Goal: Transaction & Acquisition: Purchase product/service

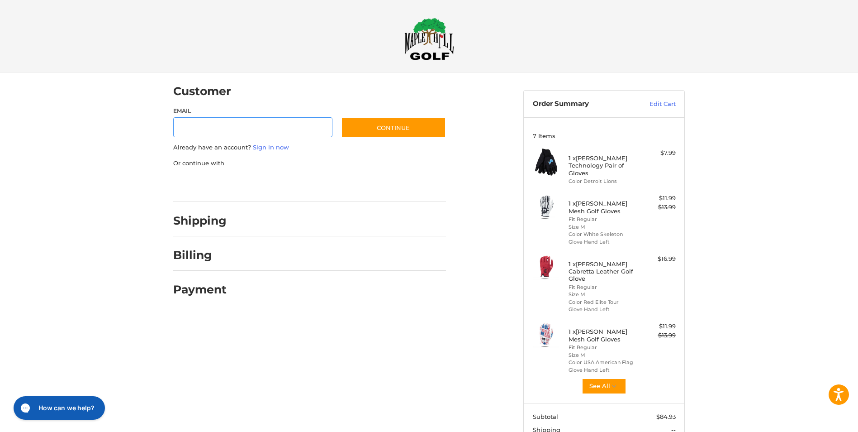
click at [272, 124] on input "Email" at bounding box center [252, 127] width 159 height 20
type input "**********"
click at [274, 144] on link "Sign in now" at bounding box center [271, 146] width 36 height 7
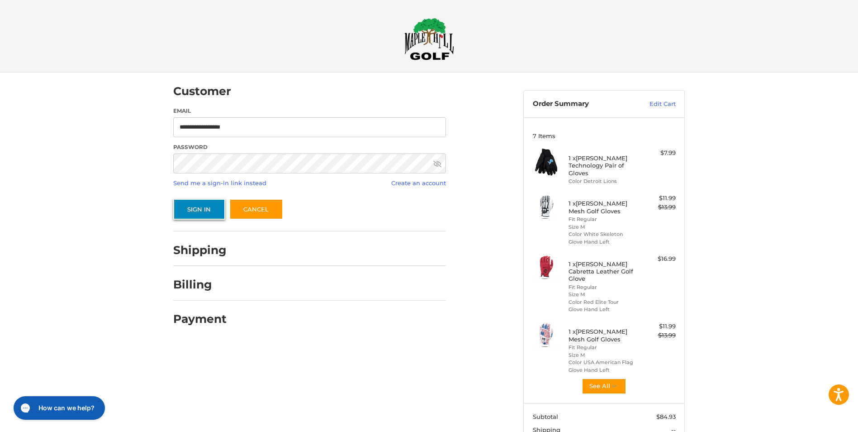
click at [196, 210] on button "Sign In" at bounding box center [199, 209] width 52 height 21
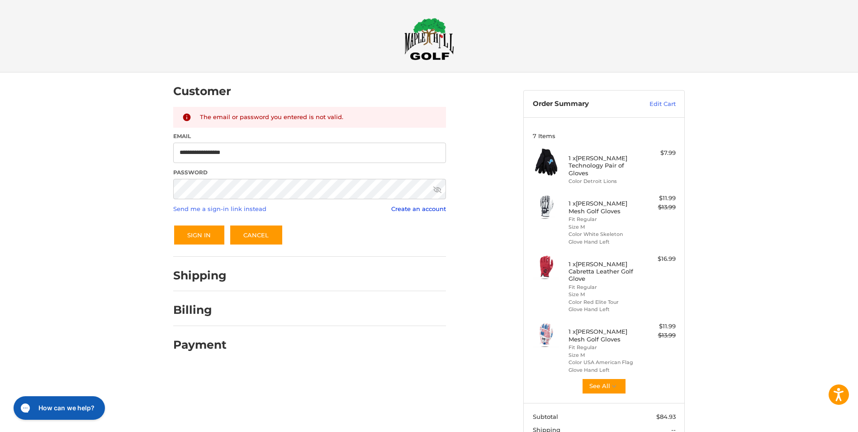
click at [400, 208] on link "Create an account" at bounding box center [418, 208] width 55 height 7
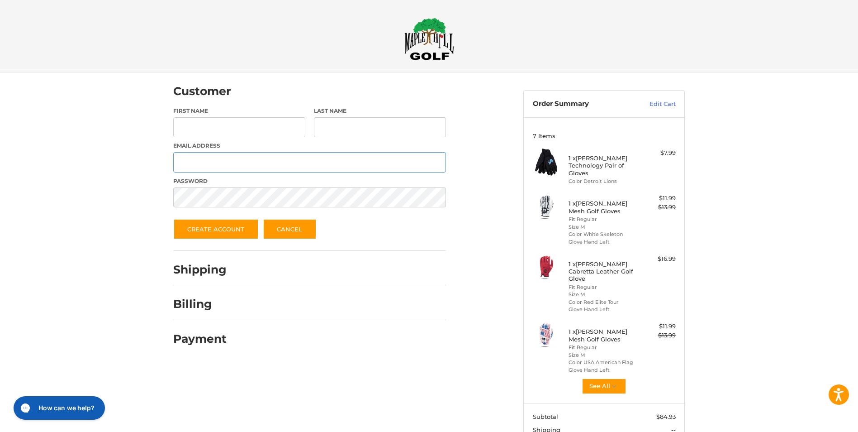
type input "**********"
click at [247, 126] on input "First Name" at bounding box center [239, 127] width 132 height 20
type input "*"
type input "****"
type input "******"
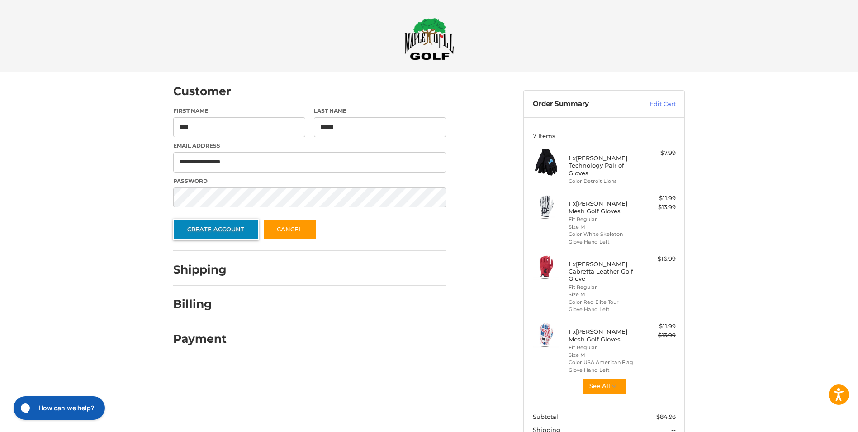
click at [211, 233] on button "Create Account" at bounding box center [216, 229] width 86 height 21
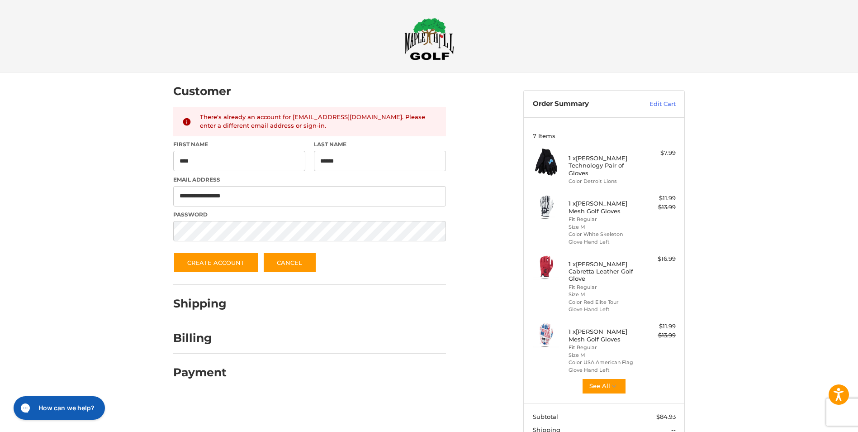
click at [267, 124] on div "There's already an account for [EMAIL_ADDRESS][DOMAIN_NAME]. Please enter a dif…" at bounding box center [319, 122] width 238 height 18
click at [285, 267] on link "Cancel" at bounding box center [290, 262] width 54 height 21
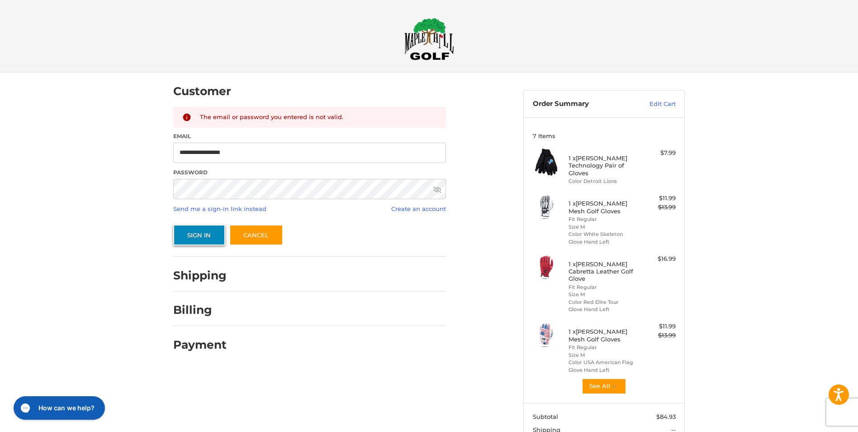
click at [206, 230] on button "Sign In" at bounding box center [199, 234] width 52 height 21
click at [173, 224] on button "Sign In" at bounding box center [199, 234] width 52 height 21
click at [352, 223] on div "**********" at bounding box center [309, 176] width 273 height 138
click at [246, 210] on link "Send me a sign-in link instead" at bounding box center [219, 208] width 93 height 7
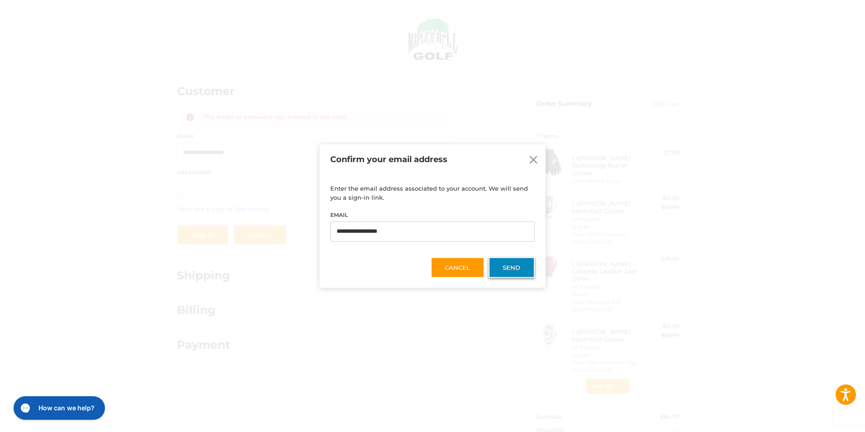
click at [510, 269] on button "Send" at bounding box center [512, 267] width 46 height 21
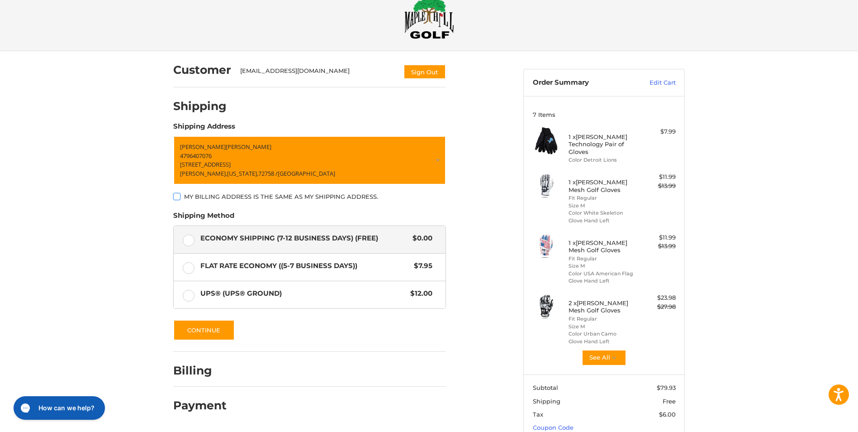
scroll to position [22, 0]
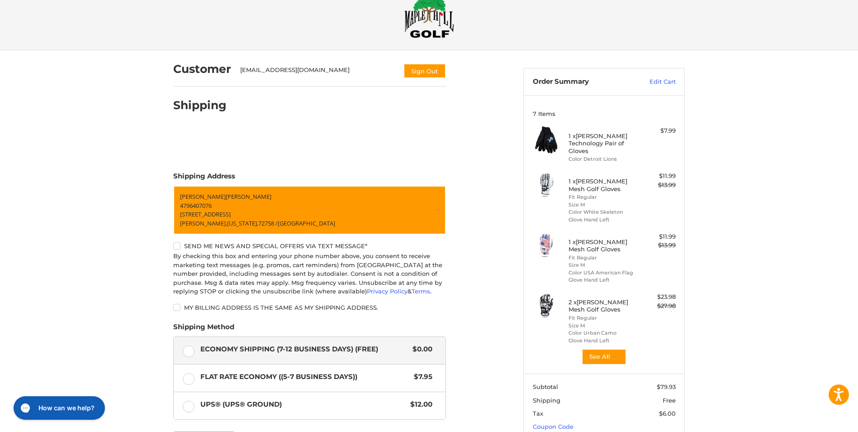
click at [733, 363] on div "Customer [EMAIL_ADDRESS][DOMAIN_NAME] Sign Out Shipping Shipping Address [PERSO…" at bounding box center [429, 295] width 858 height 490
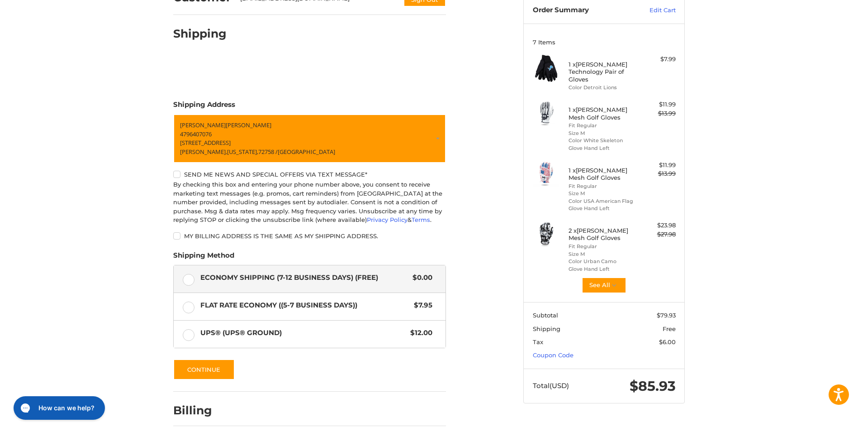
scroll to position [95, 0]
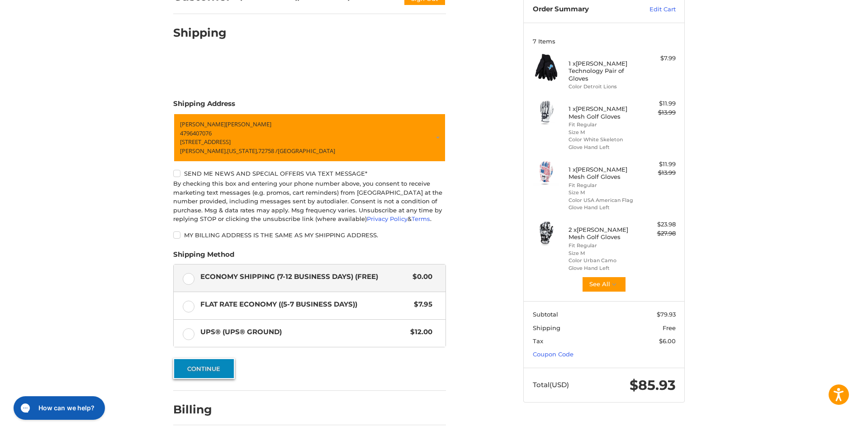
click at [212, 371] on button "Continue" at bounding box center [204, 368] width 62 height 21
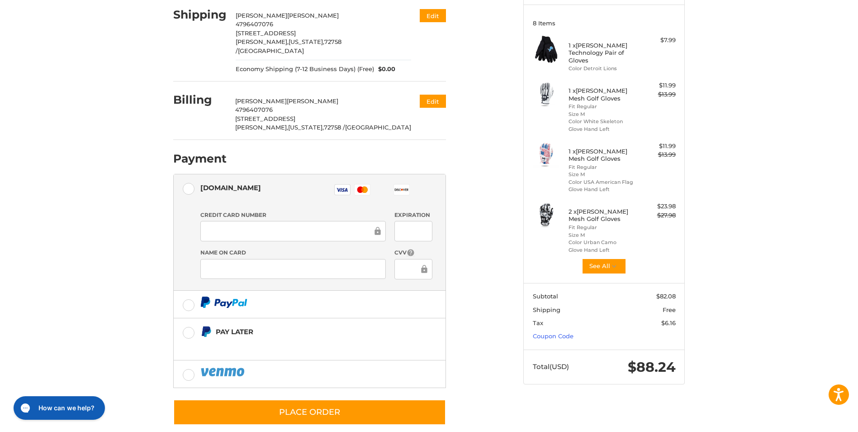
scroll to position [117, 0]
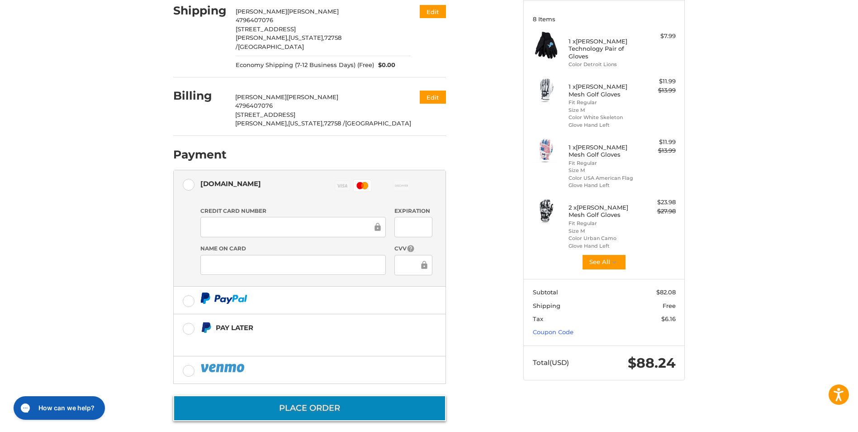
click at [314, 397] on button "Place Order" at bounding box center [309, 408] width 273 height 26
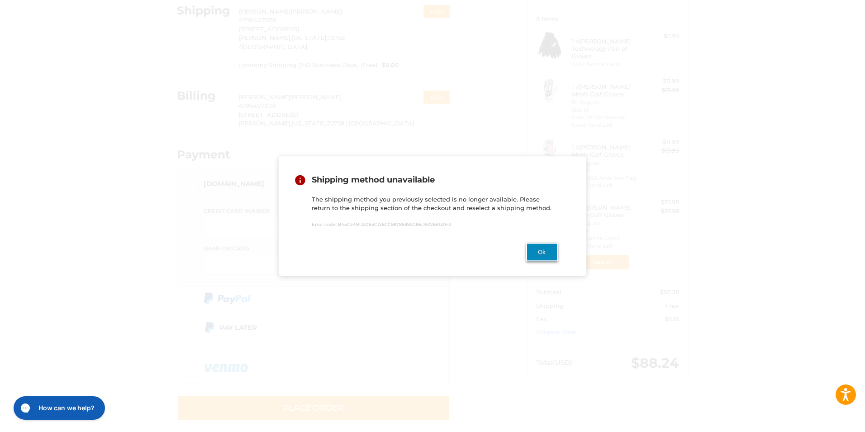
click at [545, 250] on button "Ok" at bounding box center [542, 251] width 32 height 19
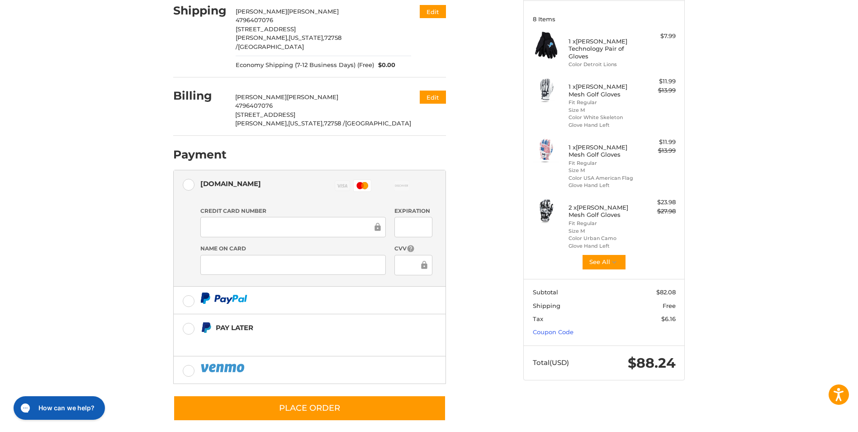
click at [482, 273] on div "Customer koontzra@yahoo.com Sign Out Shipping Randy Koontz 4796407076 1506 Feas…" at bounding box center [341, 193] width 350 height 475
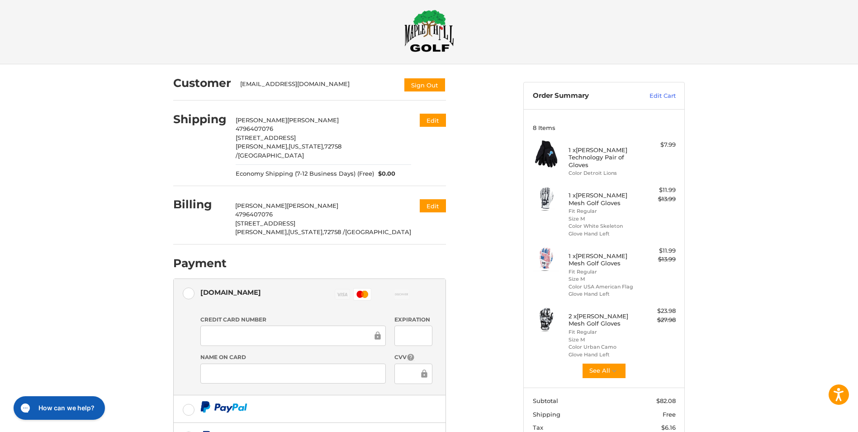
scroll to position [0, 0]
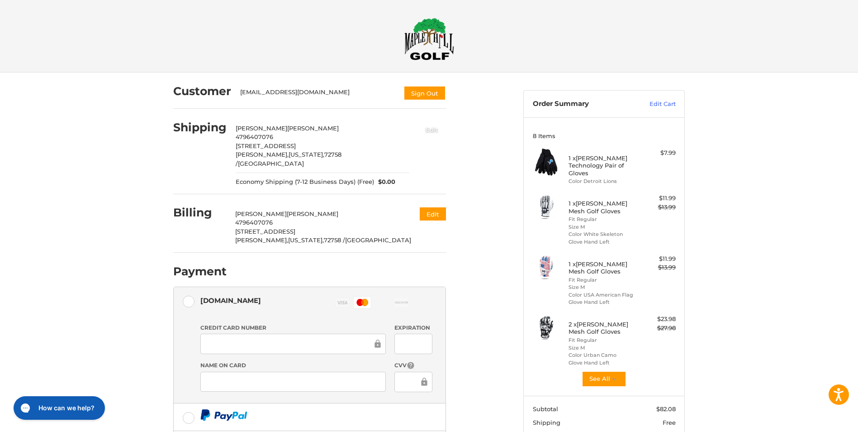
click at [438, 128] on button "Edit" at bounding box center [432, 129] width 28 height 15
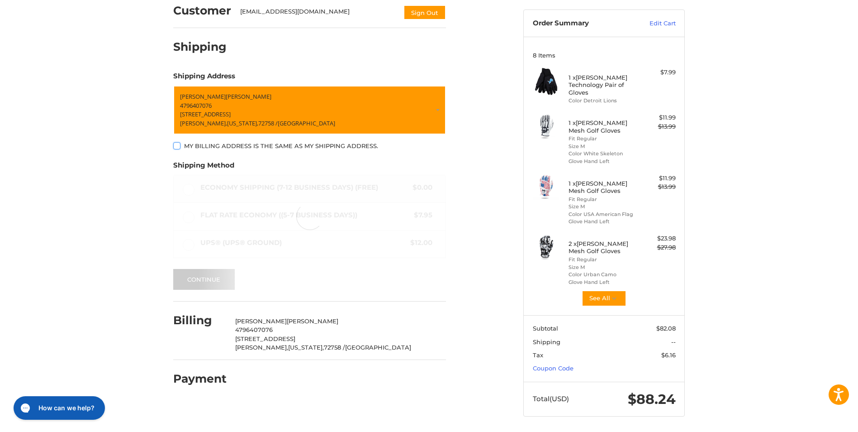
scroll to position [83, 0]
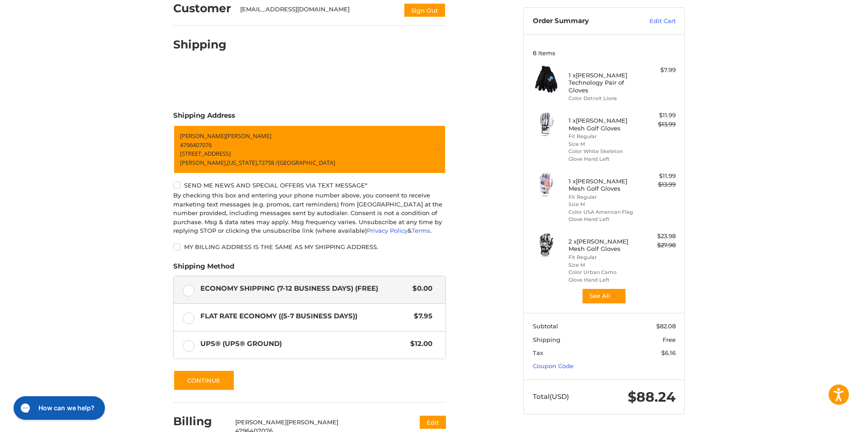
click at [478, 235] on ol "Customer koontzra@yahoo.com Sign Out Shipping Shipping Address Randy Koontz 479…" at bounding box center [327, 242] width 308 height 505
click at [212, 382] on button "Continue" at bounding box center [204, 380] width 62 height 21
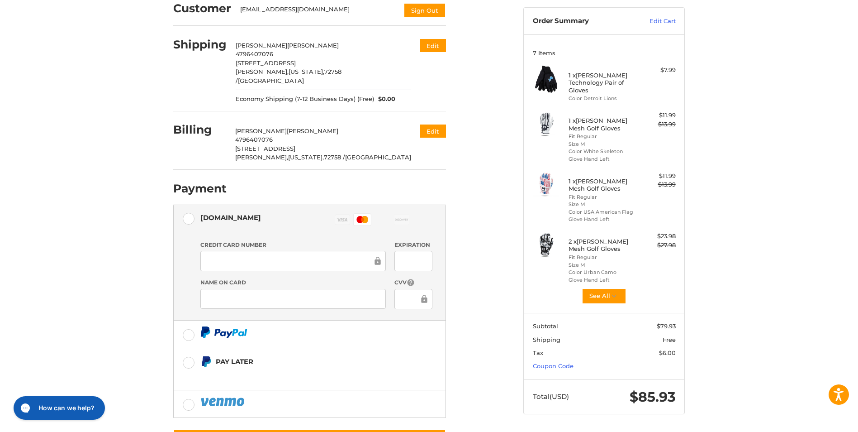
click at [497, 382] on div "Customer koontzra@yahoo.com Sign Out Shipping Randy Koontz 4796407076 1506 Feas…" at bounding box center [341, 227] width 350 height 475
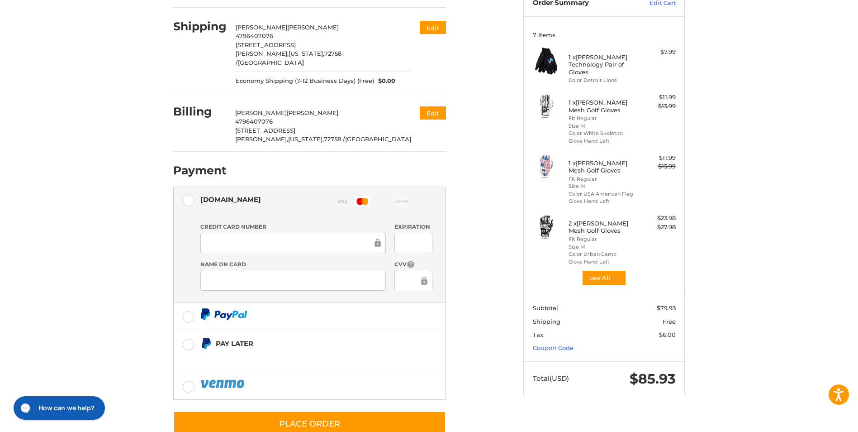
scroll to position [117, 0]
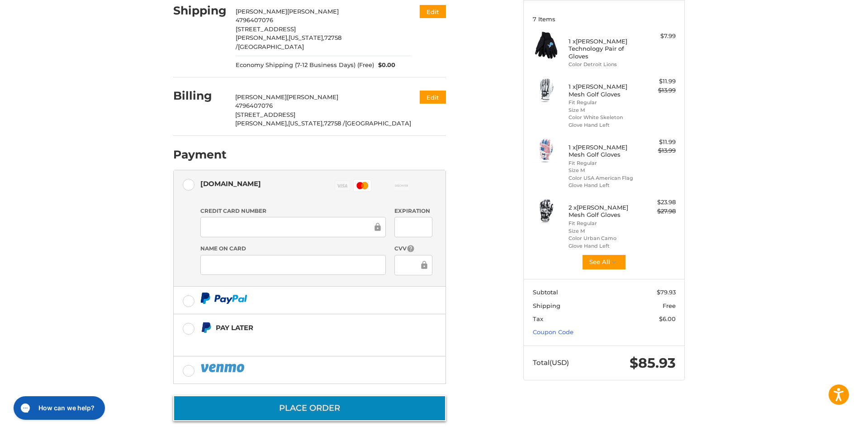
click at [306, 404] on button "Place Order" at bounding box center [309, 408] width 273 height 26
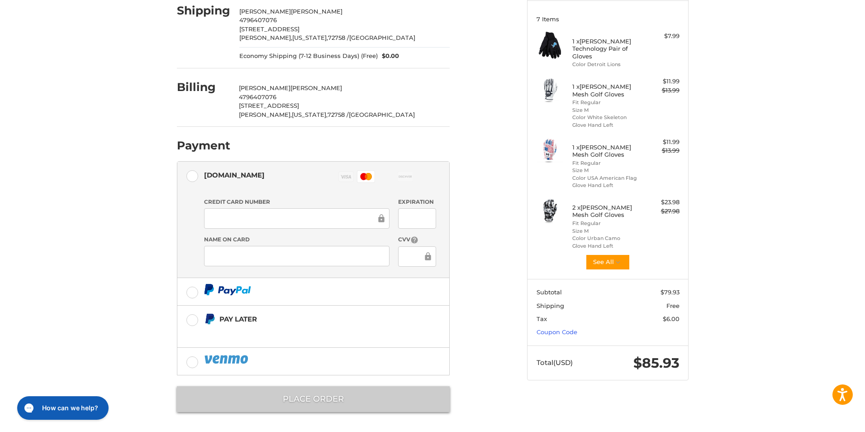
scroll to position [0, 0]
